Goal: Task Accomplishment & Management: Use online tool/utility

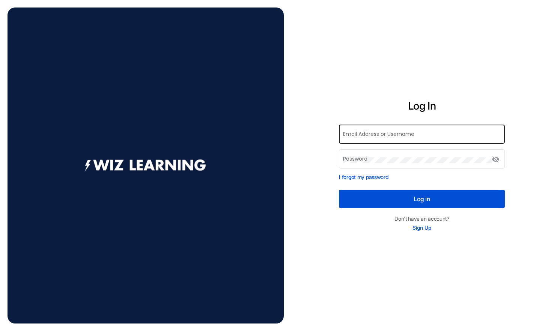
click at [360, 139] on div "Email Address or Username" at bounding box center [422, 133] width 158 height 21
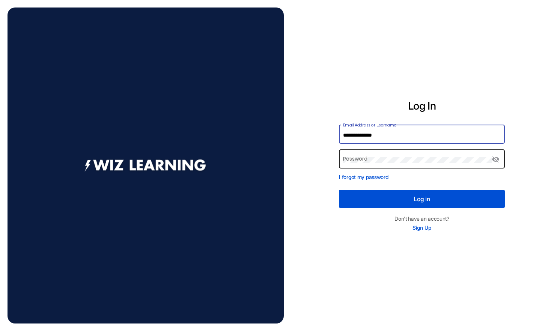
type input "**********"
click at [373, 167] on div "Password" at bounding box center [417, 158] width 149 height 21
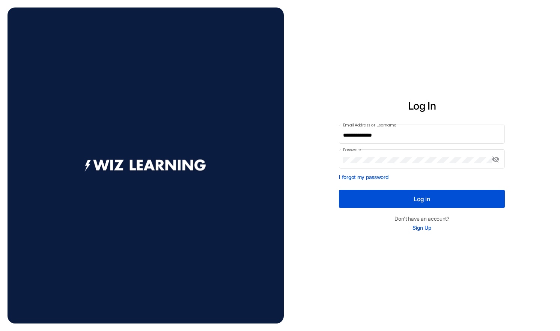
click at [411, 200] on button "Log in" at bounding box center [422, 199] width 166 height 18
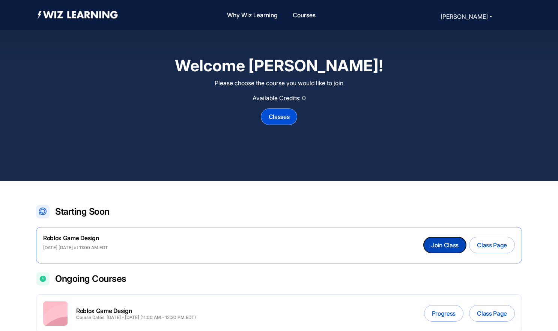
click at [444, 248] on button "Join Class" at bounding box center [445, 245] width 42 height 16
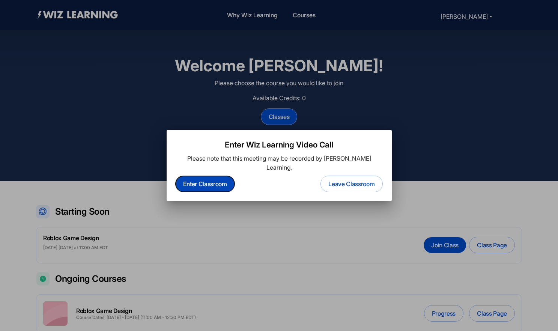
click at [213, 178] on button "Enter Classroom" at bounding box center [205, 184] width 59 height 16
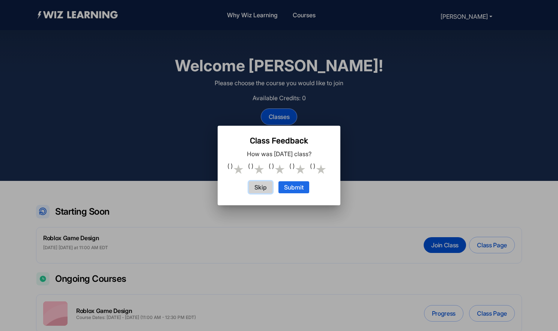
click at [262, 187] on button "Skip" at bounding box center [261, 187] width 24 height 12
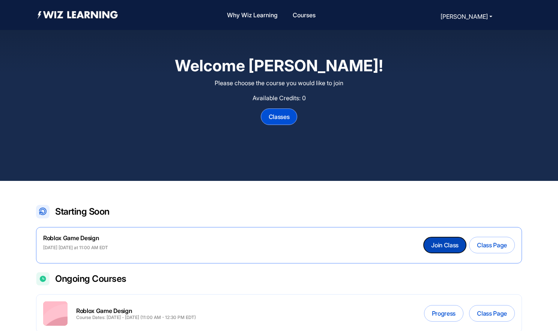
click at [453, 248] on button "Join Class" at bounding box center [445, 245] width 42 height 16
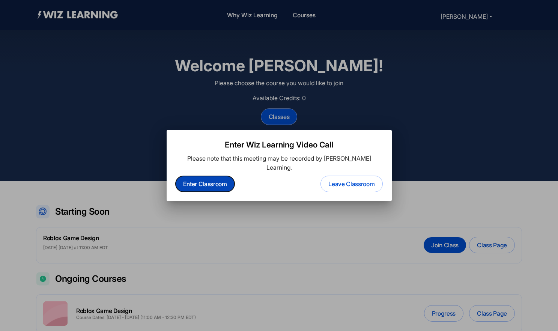
click at [203, 183] on button "Enter Classroom" at bounding box center [205, 184] width 59 height 16
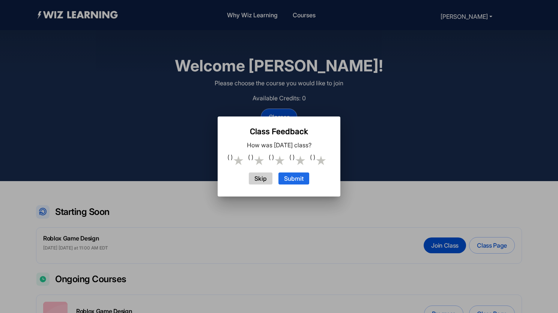
click at [405, 139] on div at bounding box center [279, 156] width 558 height 313
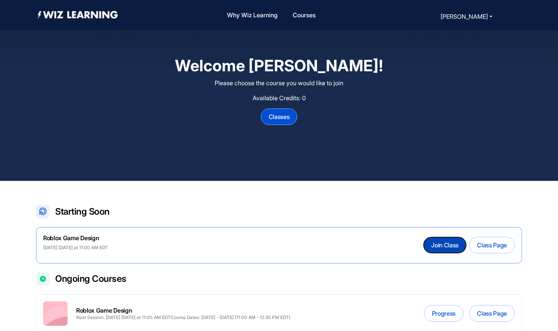
click at [440, 241] on button "Join Class" at bounding box center [445, 245] width 42 height 16
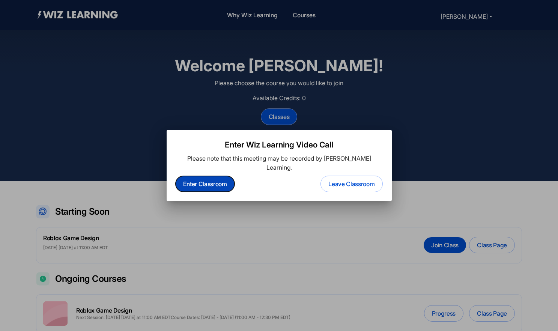
click at [214, 178] on button "Enter Classroom" at bounding box center [205, 184] width 59 height 16
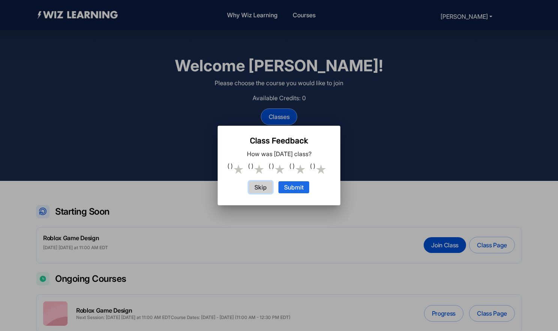
click at [261, 188] on button "Skip" at bounding box center [261, 187] width 24 height 12
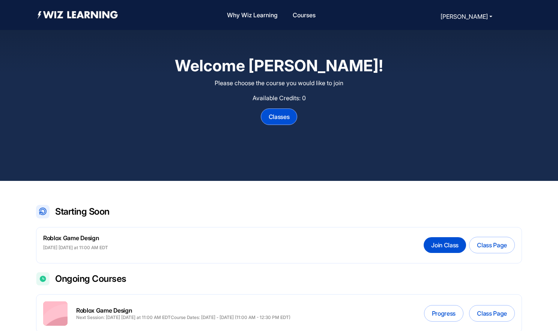
click at [296, 69] on h2 "Welcome [PERSON_NAME]!" at bounding box center [280, 66] width 436 height 20
click at [460, 14] on button "[PERSON_NAME]" at bounding box center [467, 16] width 56 height 11
click at [457, 42] on link "Sign Out" at bounding box center [450, 43] width 23 height 8
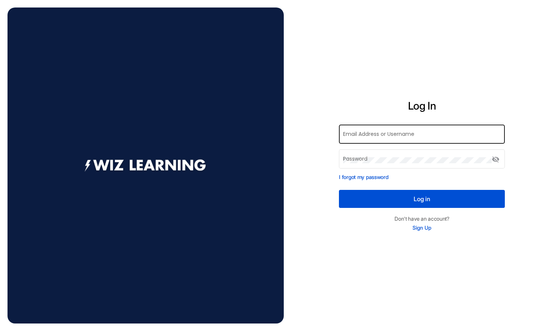
click at [420, 134] on input "Email Address or Username" at bounding box center [422, 136] width 158 height 6
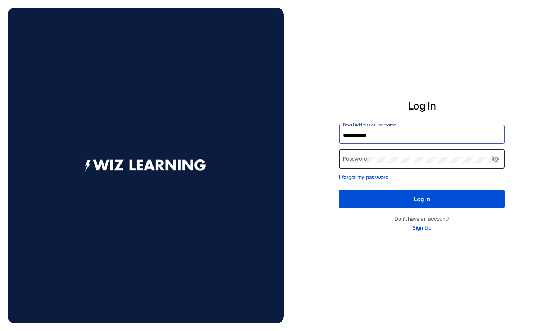
type input "**********"
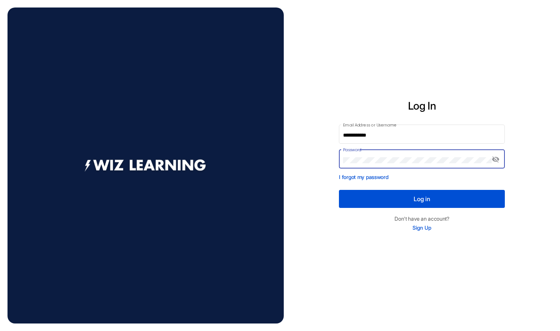
click at [339, 190] on button "Log in" at bounding box center [422, 199] width 166 height 18
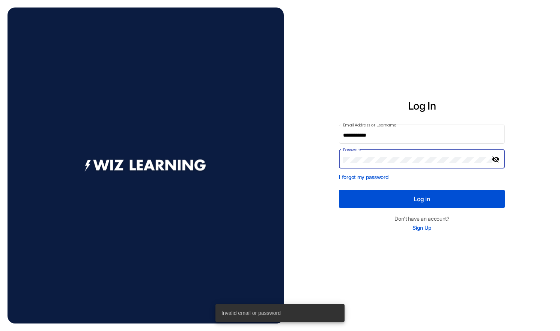
click at [494, 160] on mat-icon "visibility_off" at bounding box center [496, 159] width 9 height 9
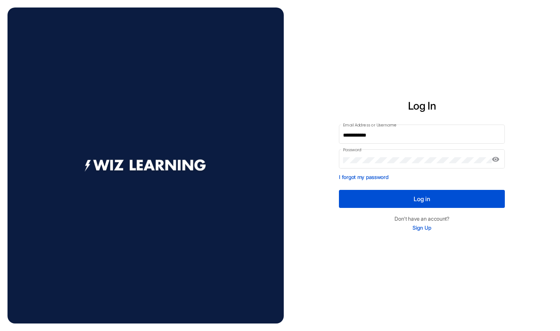
click at [400, 201] on button "Log in" at bounding box center [422, 199] width 166 height 18
